Goal: Task Accomplishment & Management: Manage account settings

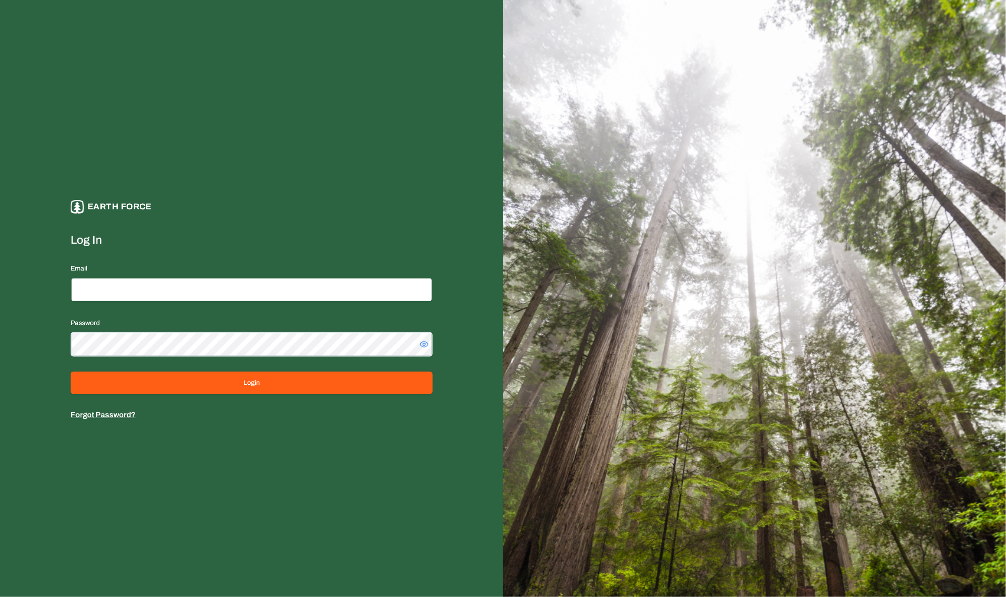
click at [317, 295] on input "Email" at bounding box center [252, 290] width 362 height 24
type input "**********"
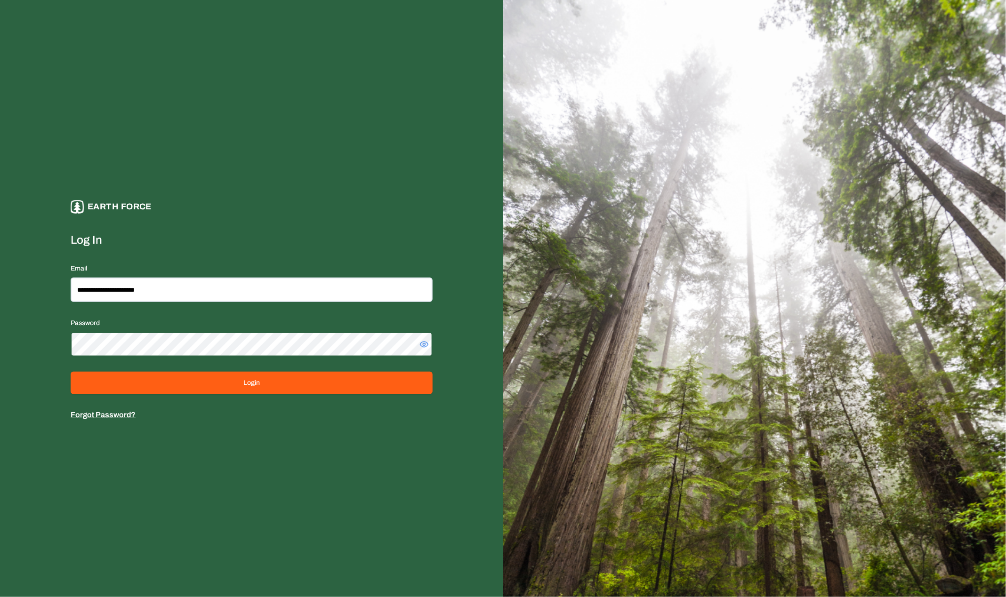
click at [71, 372] on button "Login" at bounding box center [252, 383] width 362 height 23
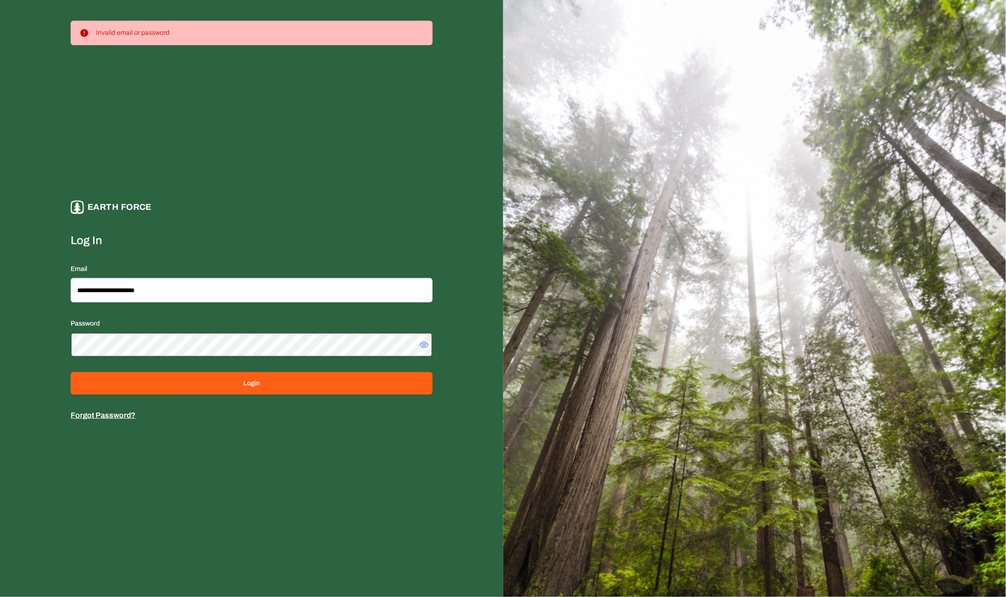
click at [71, 372] on button "Login" at bounding box center [252, 383] width 362 height 23
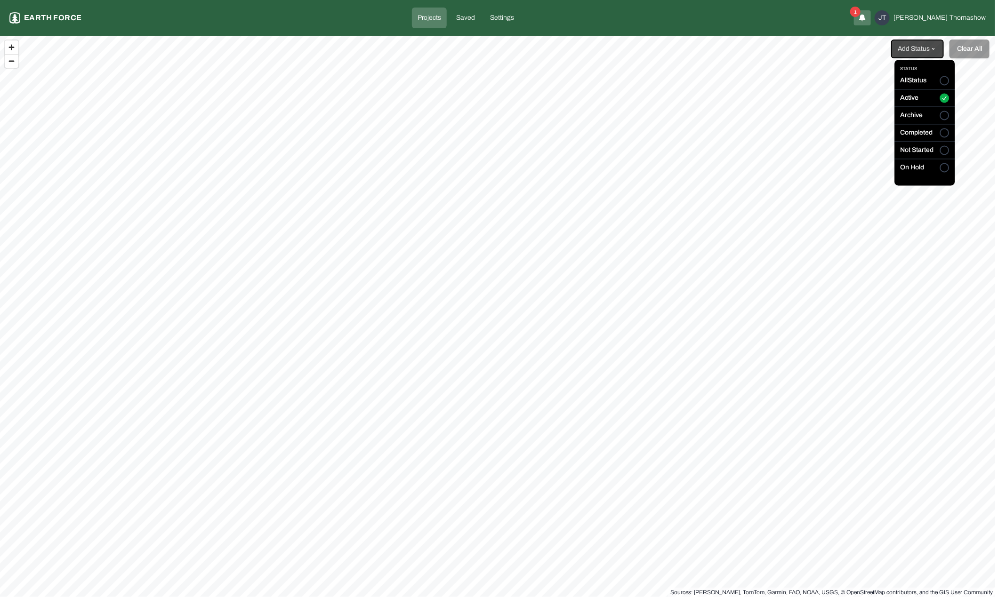
click at [916, 52] on html "Projects Earth force Projects Saved Settings 1 [PERSON_NAME] [PERSON_NAME] Add …" at bounding box center [503, 298] width 1006 height 597
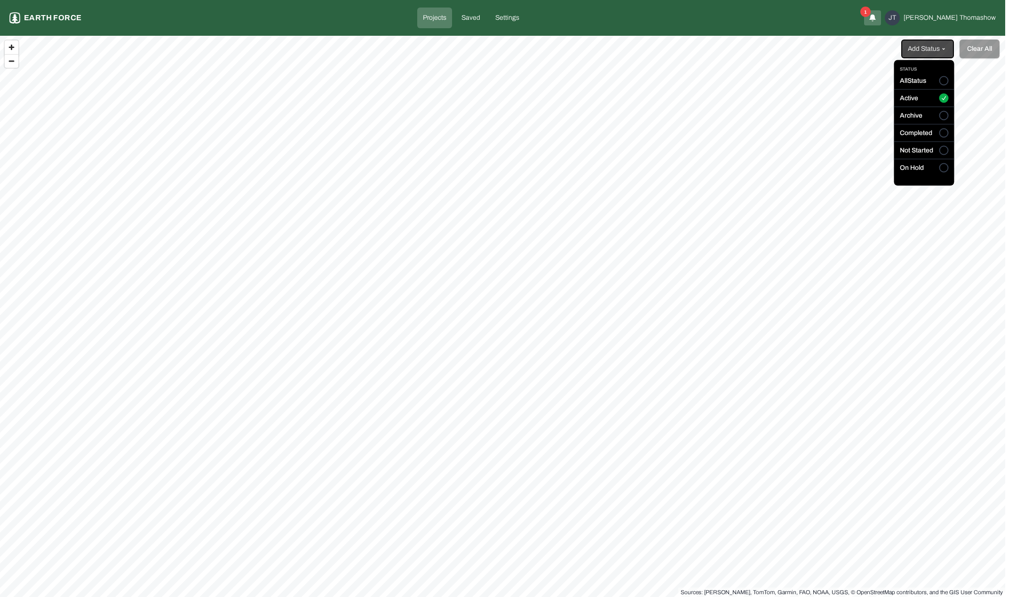
click at [916, 52] on html "Projects Earth force Projects Saved Settings 1 [PERSON_NAME] [PERSON_NAME] Add …" at bounding box center [508, 298] width 1016 height 597
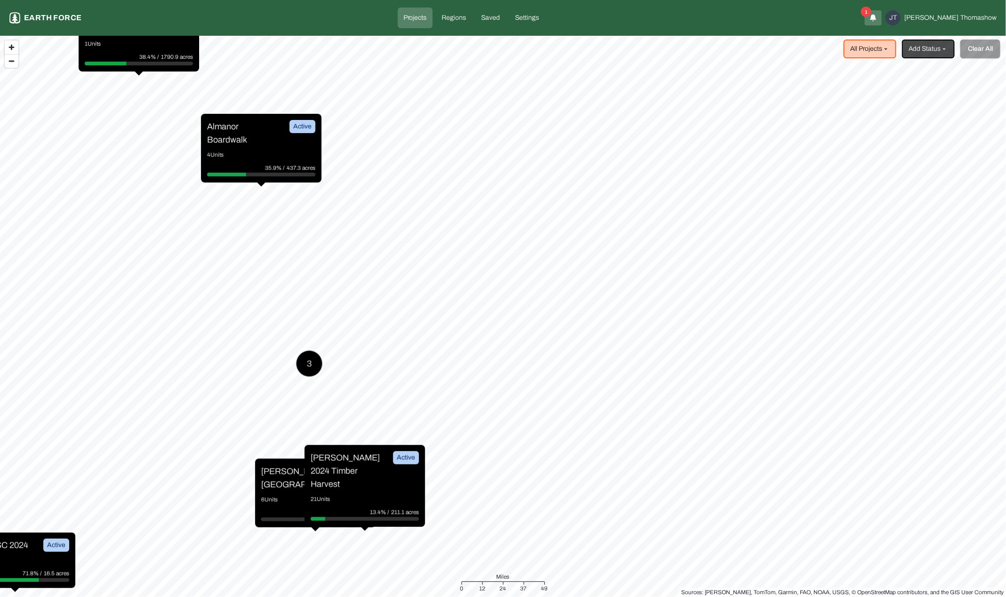
click at [279, 495] on p "6 Units" at bounding box center [315, 499] width 108 height 9
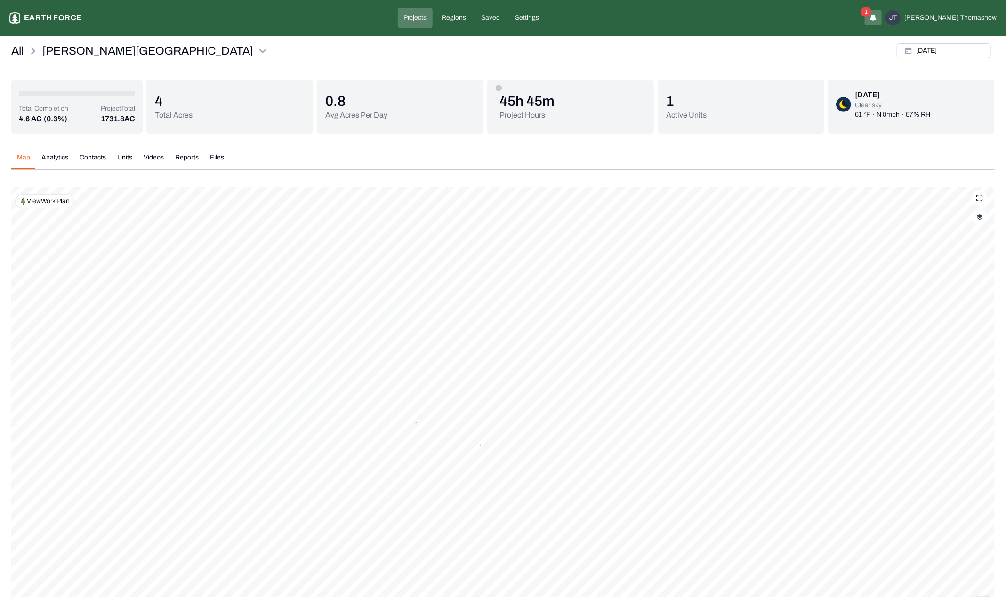
click at [63, 154] on button "Analytics" at bounding box center [55, 161] width 38 height 16
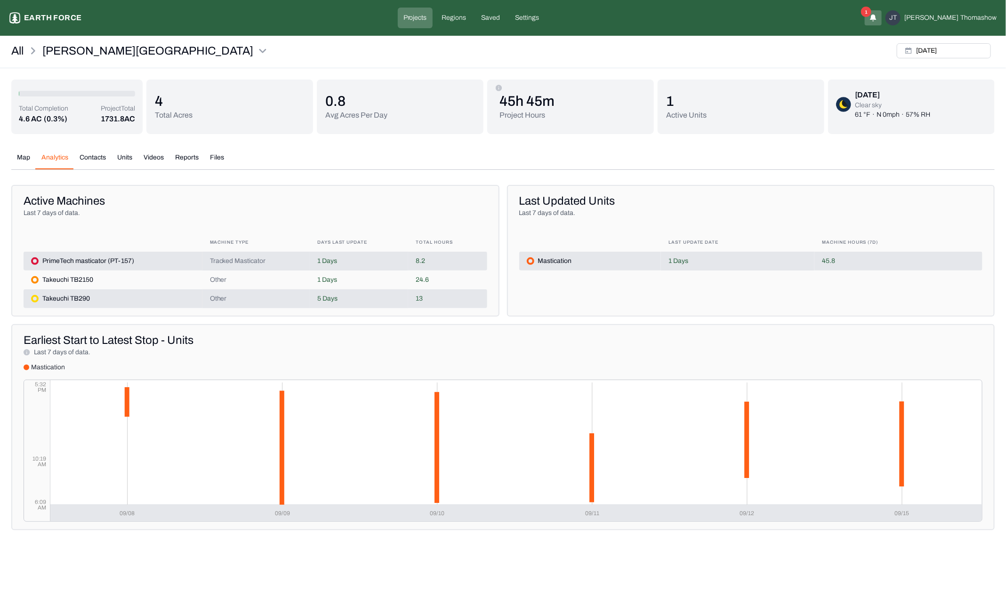
click at [90, 153] on button "Contacts" at bounding box center [93, 161] width 38 height 16
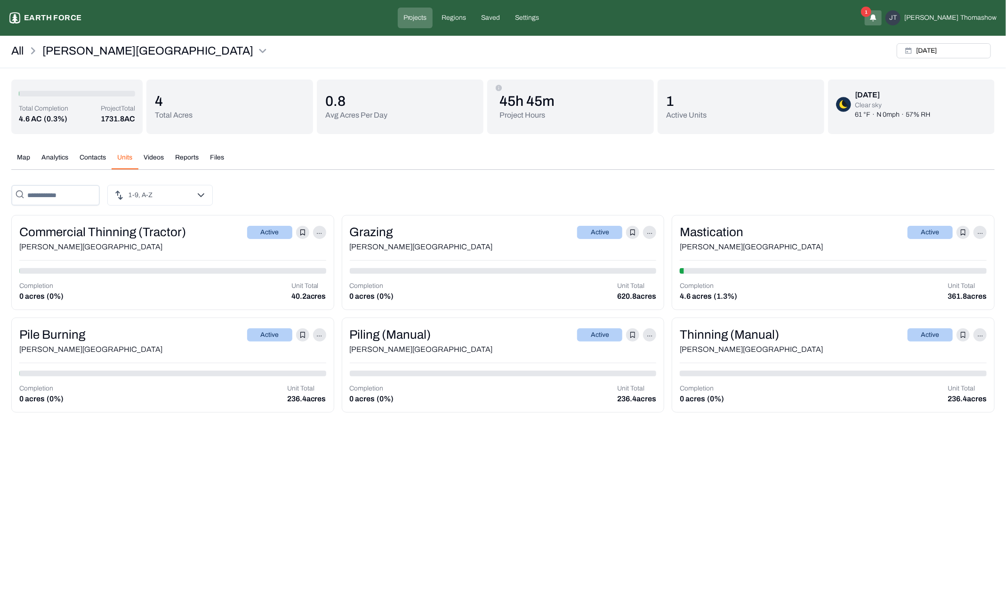
click at [126, 156] on button "Units" at bounding box center [125, 161] width 26 height 16
click at [754, 243] on div "[PERSON_NAME][GEOGRAPHIC_DATA]" at bounding box center [832, 246] width 307 height 11
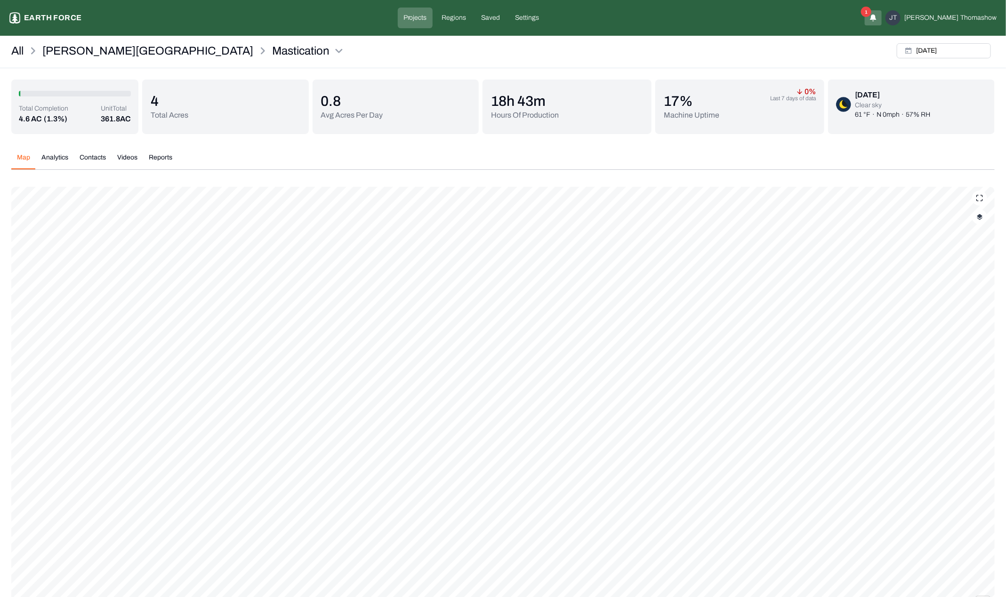
click at [979, 220] on button "button" at bounding box center [979, 216] width 15 height 15
click at [962, 292] on button "Complete Work Summary" at bounding box center [970, 294] width 17 height 9
click at [46, 158] on button "Analytics" at bounding box center [55, 161] width 38 height 16
click at [99, 161] on button "Contacts" at bounding box center [93, 161] width 38 height 16
click at [121, 158] on button "Videos" at bounding box center [128, 161] width 32 height 16
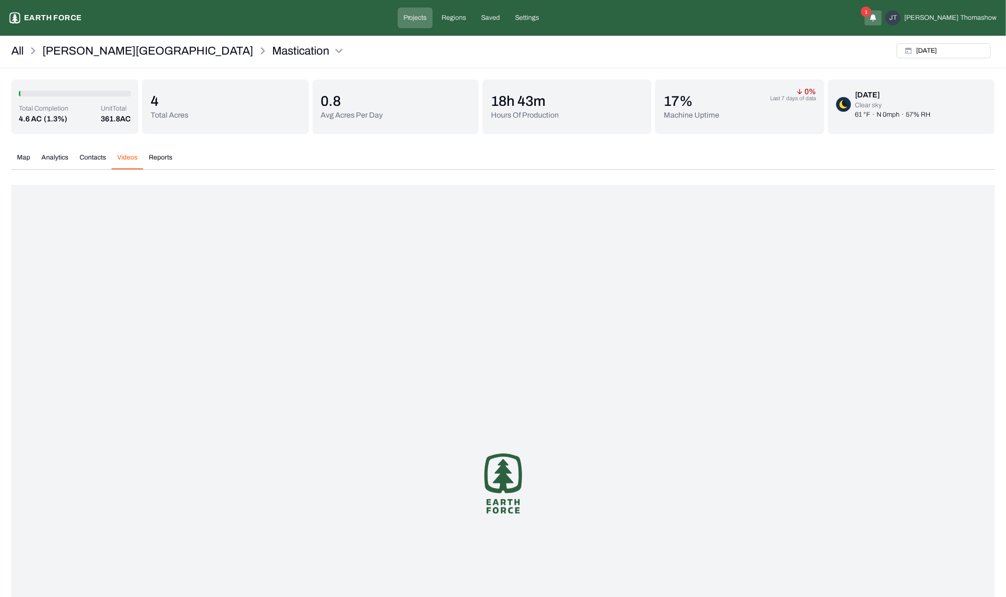
click at [161, 151] on div "Map Analytics Contacts Videos Reports [DATE] Map Legends And Sources [PERSON_NA…" at bounding box center [502, 396] width 983 height 502
click at [164, 160] on button "Reports" at bounding box center [160, 161] width 35 height 16
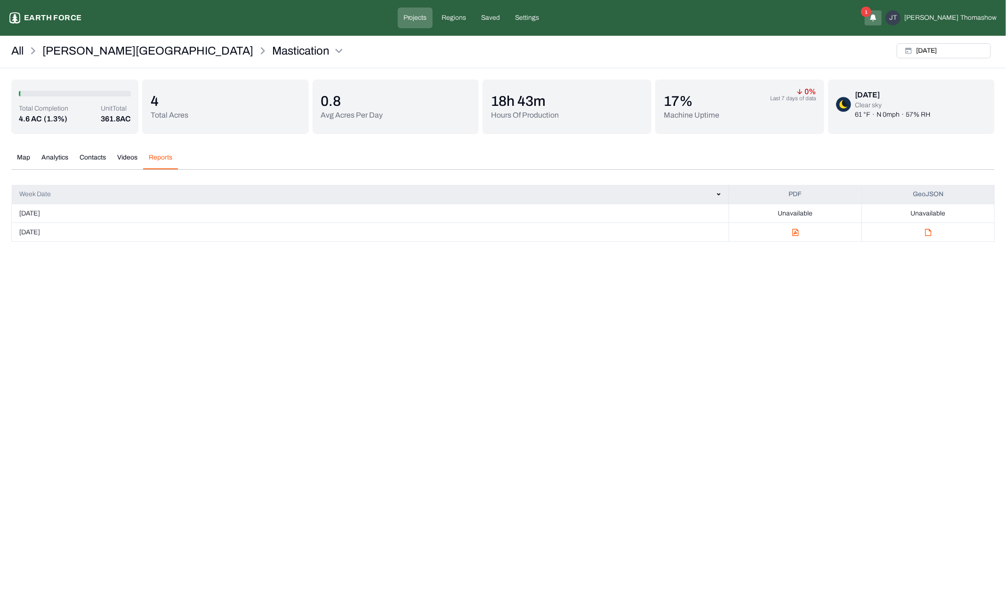
click at [798, 229] on img "button" at bounding box center [795, 233] width 7 height 8
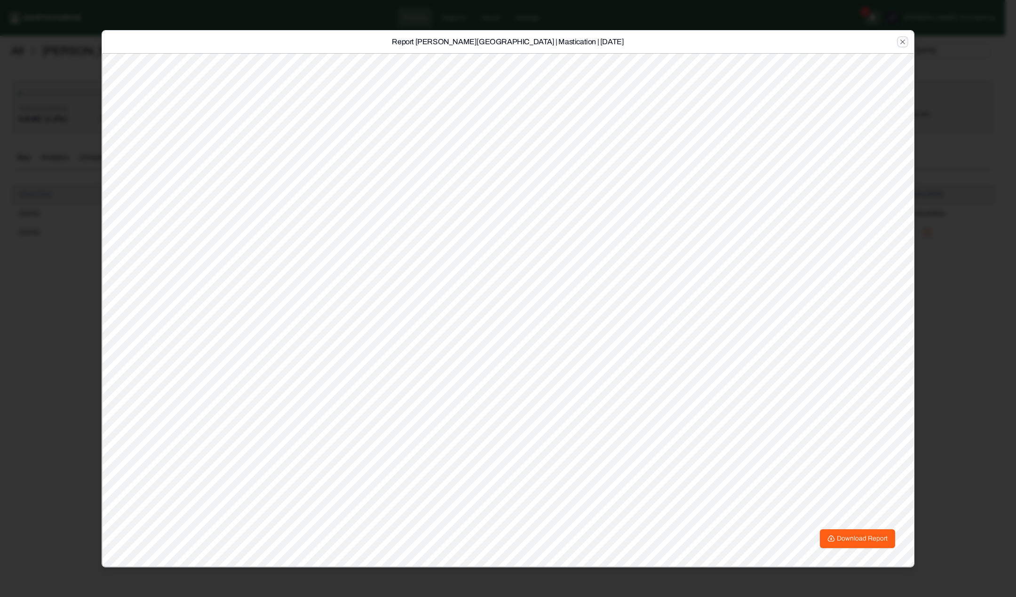
click at [900, 44] on icon "button" at bounding box center [903, 42] width 8 height 8
